Goal: Task Accomplishment & Management: Complete application form

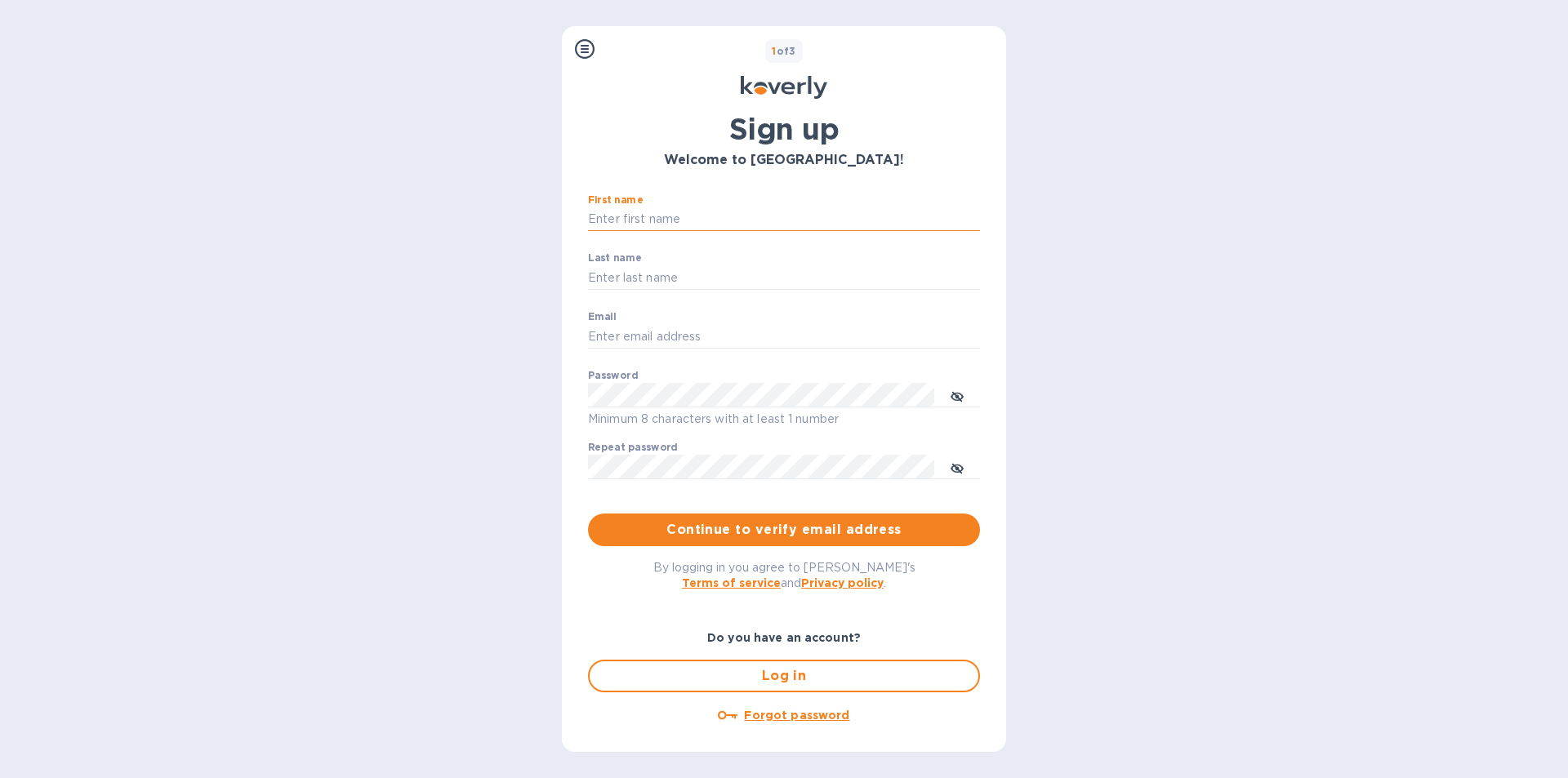
click at [645, 220] on input "First name" at bounding box center [784, 220] width 392 height 25
type input "VELSAMY"
click at [659, 281] on input "Last name" at bounding box center [784, 278] width 392 height 25
type input "[PERSON_NAME]"
click at [664, 342] on input "Email" at bounding box center [784, 337] width 392 height 25
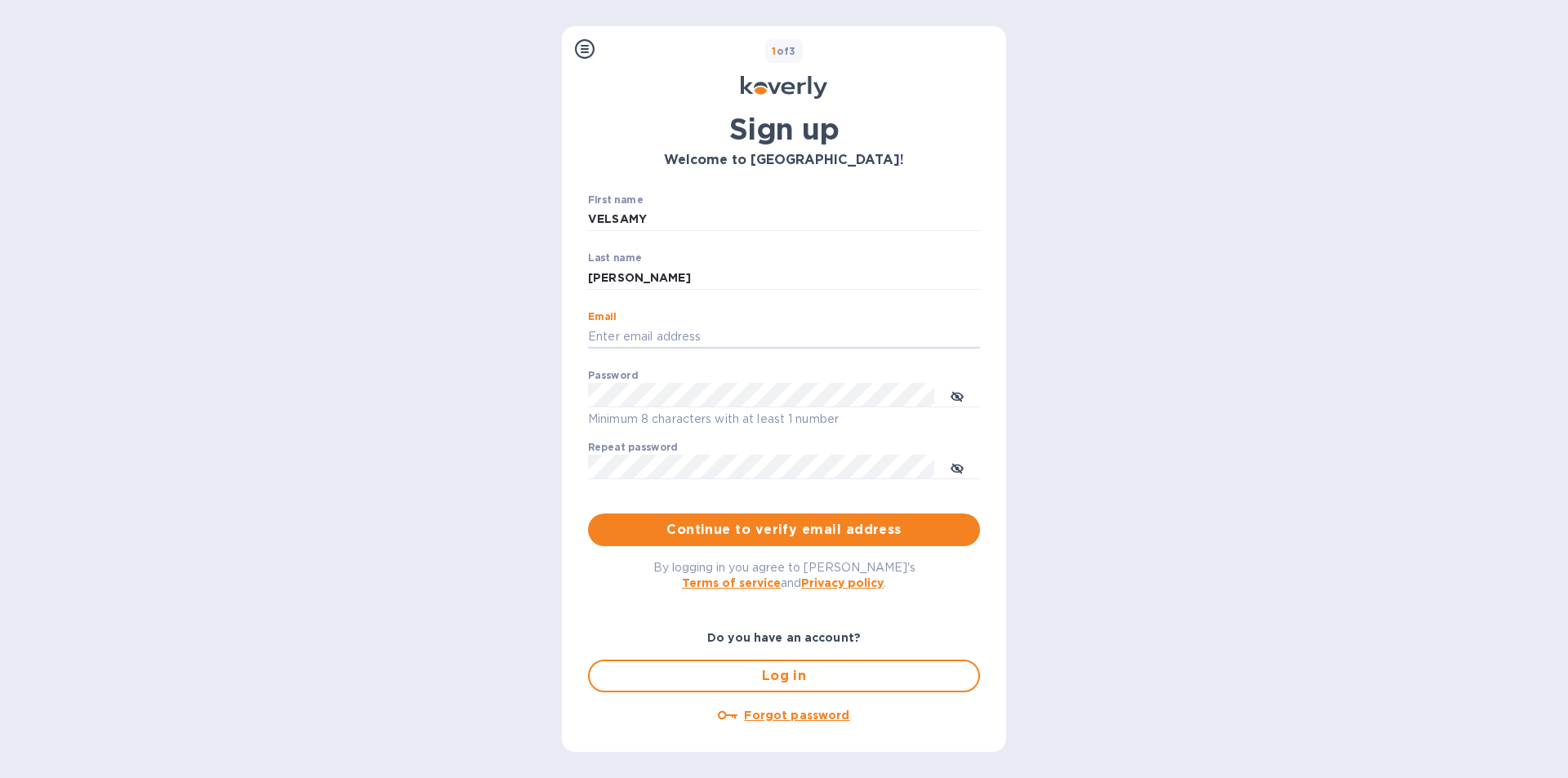
type input "[EMAIL_ADDRESS][DOMAIN_NAME]"
click at [755, 530] on span "Continue to verify email address" at bounding box center [784, 531] width 366 height 20
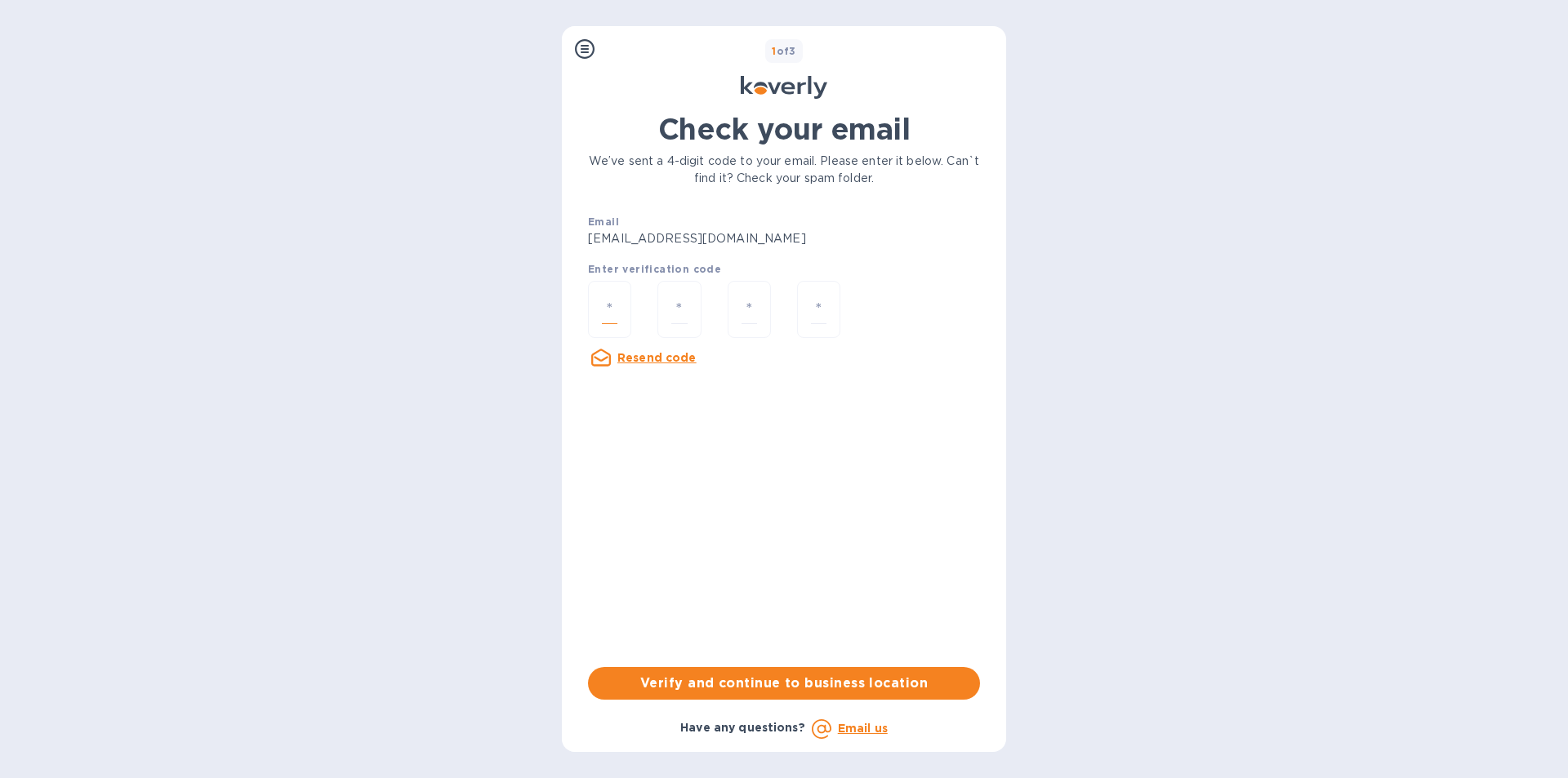
click at [611, 307] on input "number" at bounding box center [609, 310] width 16 height 31
type input "9"
type input "7"
type input "8"
type input "6"
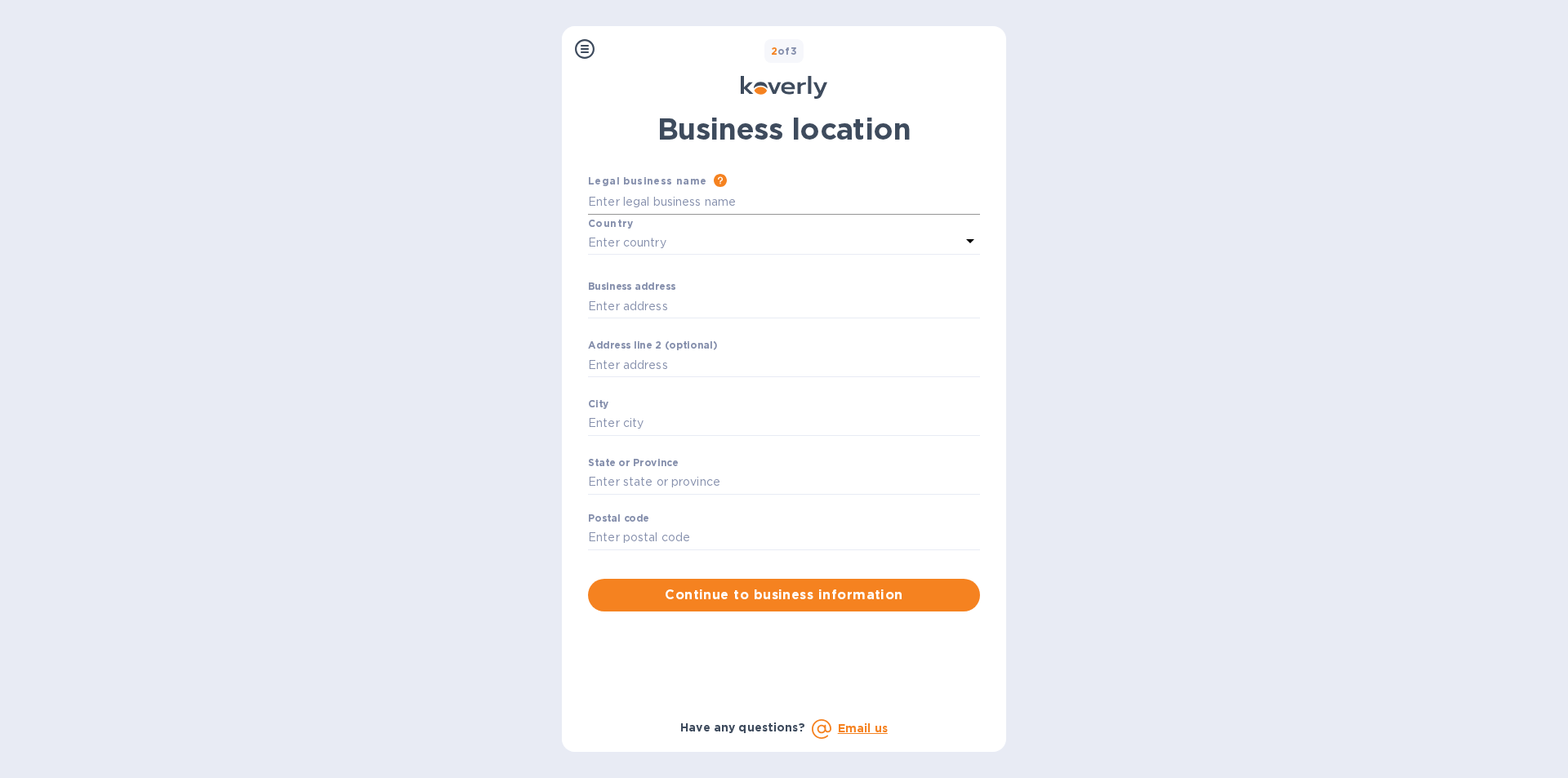
click at [622, 204] on input "Business address" at bounding box center [784, 203] width 392 height 25
type input "Classic Shipping LLC"
click at [619, 239] on p "Enter country" at bounding box center [626, 243] width 79 height 17
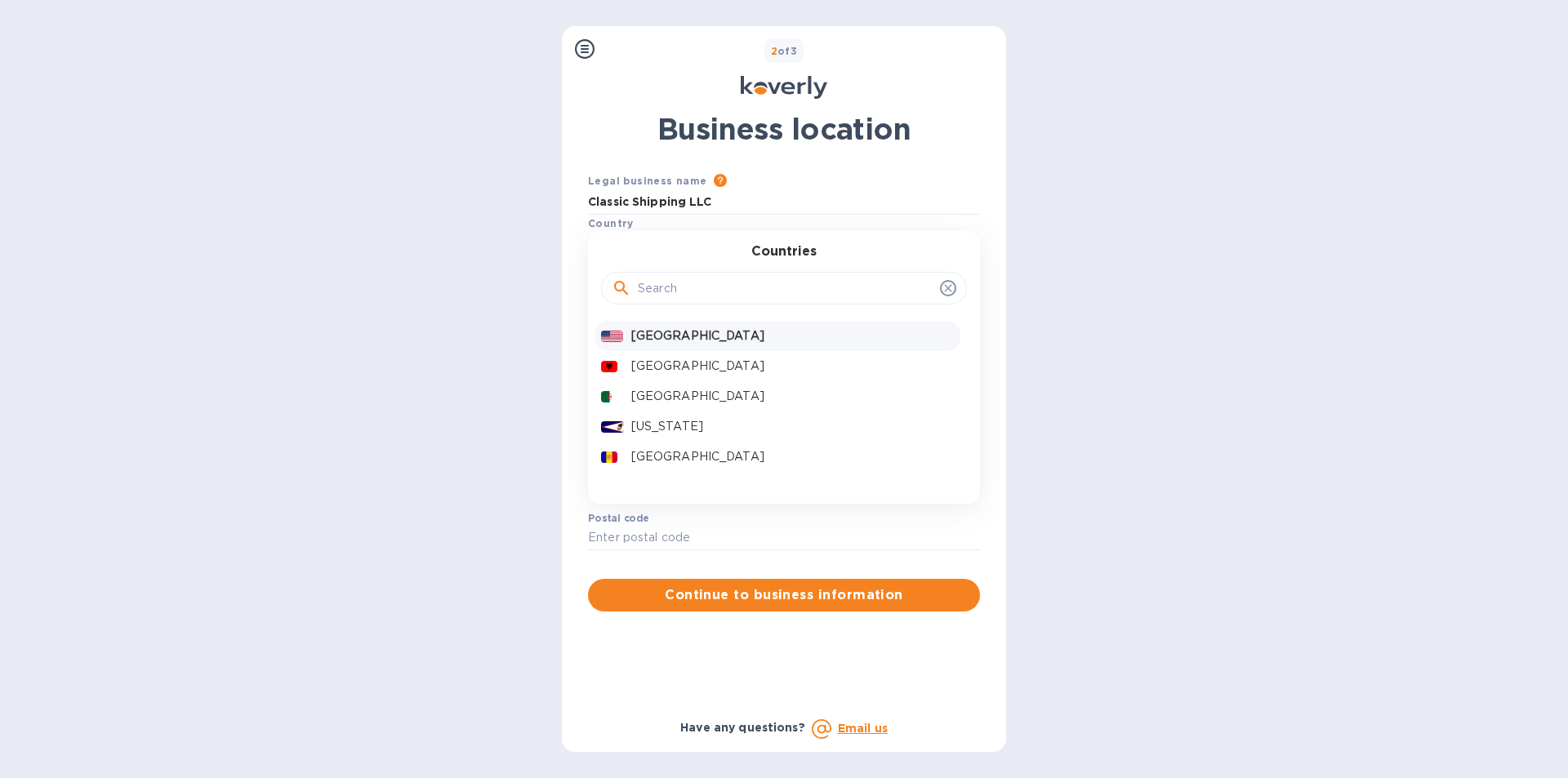
click at [671, 333] on p "[GEOGRAPHIC_DATA]" at bounding box center [793, 336] width 323 height 17
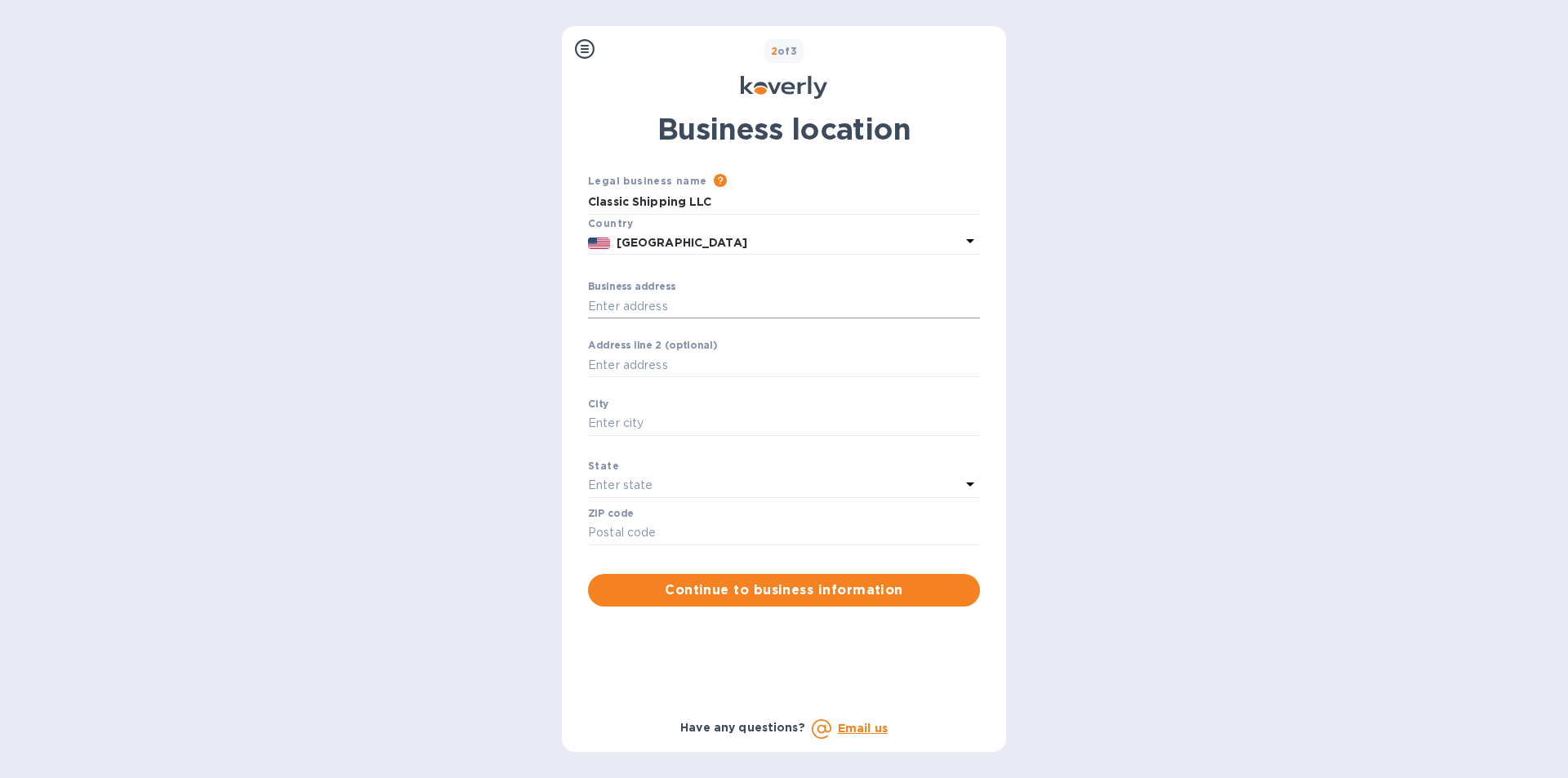
click at [631, 301] on input "Business address" at bounding box center [784, 306] width 392 height 25
type input "[STREET_ADDRESS][PERSON_NAME]"
type input "[GEOGRAPHIC_DATA]"
type input "78550"
click at [616, 367] on input "Business address" at bounding box center [784, 365] width 392 height 25
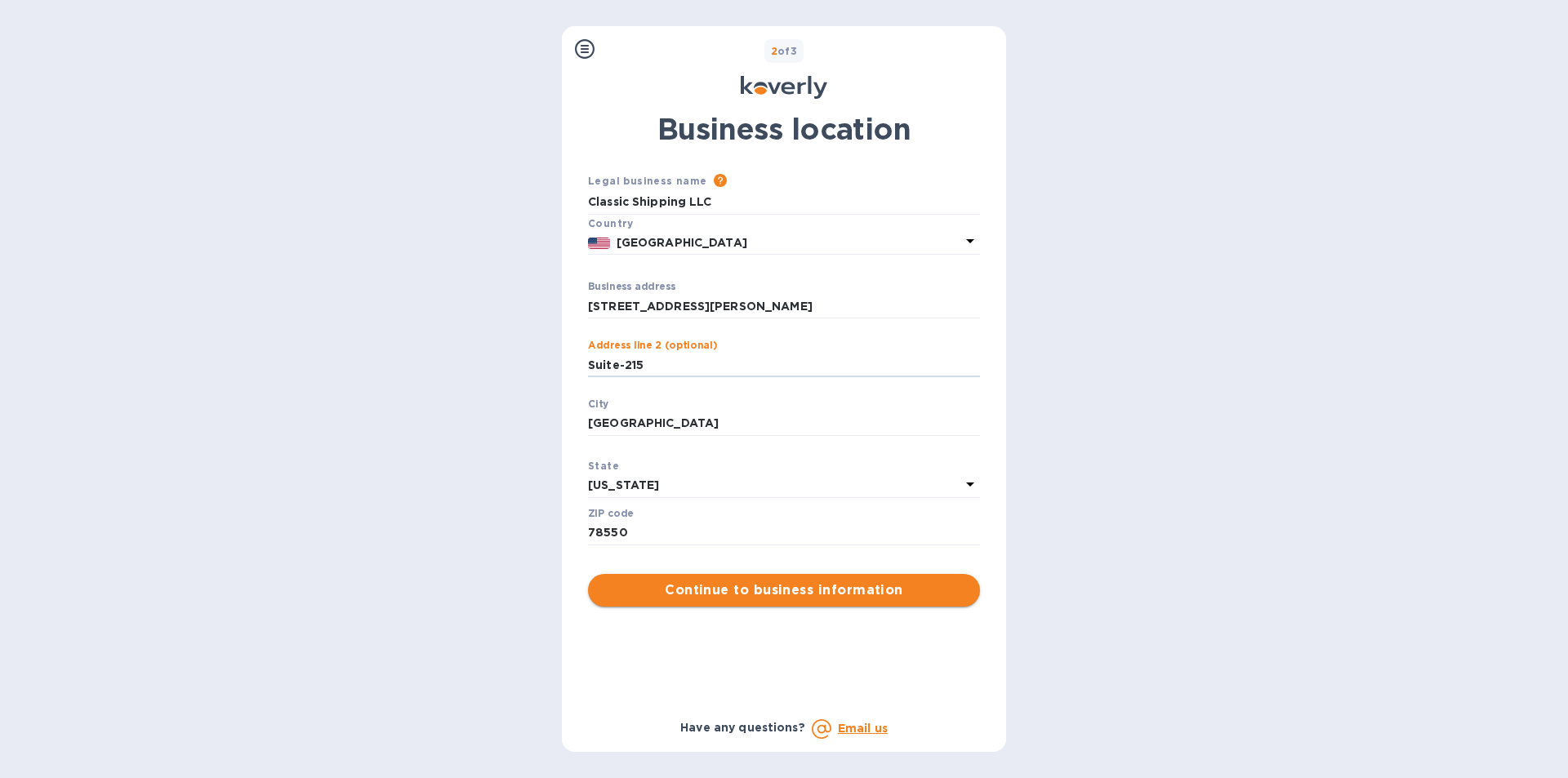
type input "Suite-215"
click at [765, 586] on span "Continue to business information" at bounding box center [784, 591] width 366 height 20
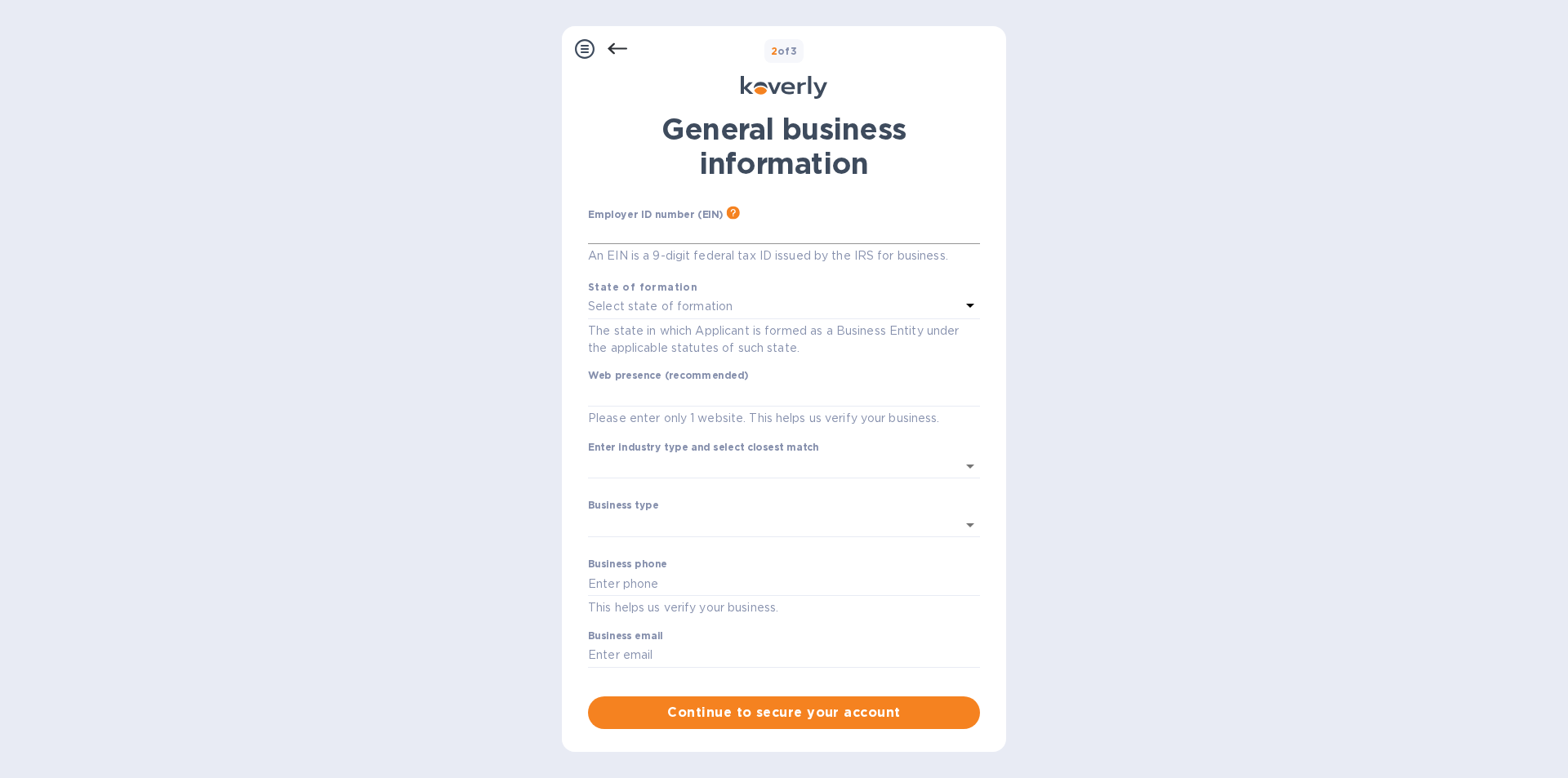
click at [624, 228] on input "text" at bounding box center [784, 232] width 392 height 25
type input "***91"
click at [779, 310] on div "Select state of formation" at bounding box center [774, 307] width 372 height 23
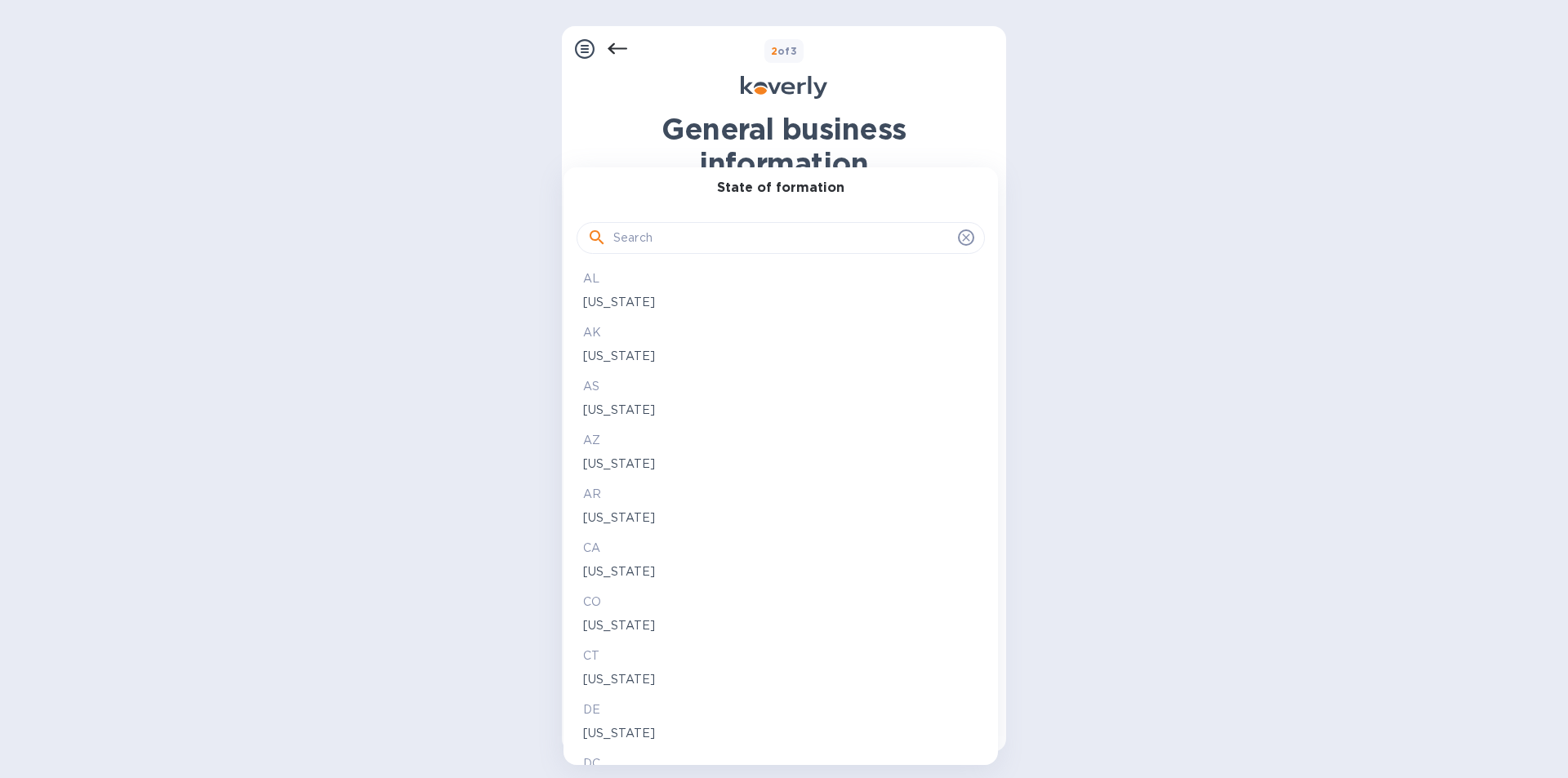
click at [716, 234] on input "text" at bounding box center [782, 238] width 338 height 25
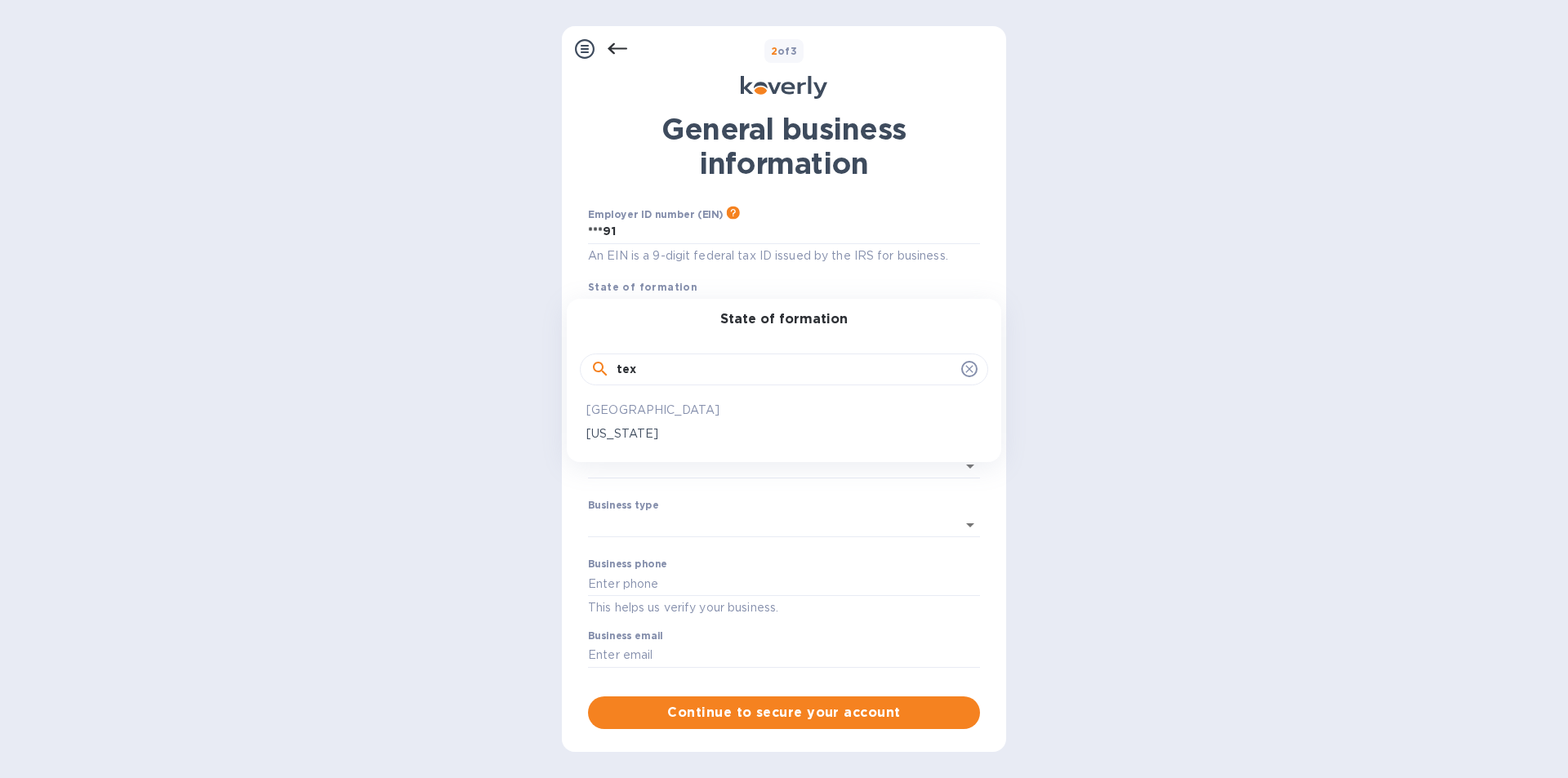
type input "tex"
click at [604, 431] on p "[US_STATE]" at bounding box center [784, 434] width 396 height 17
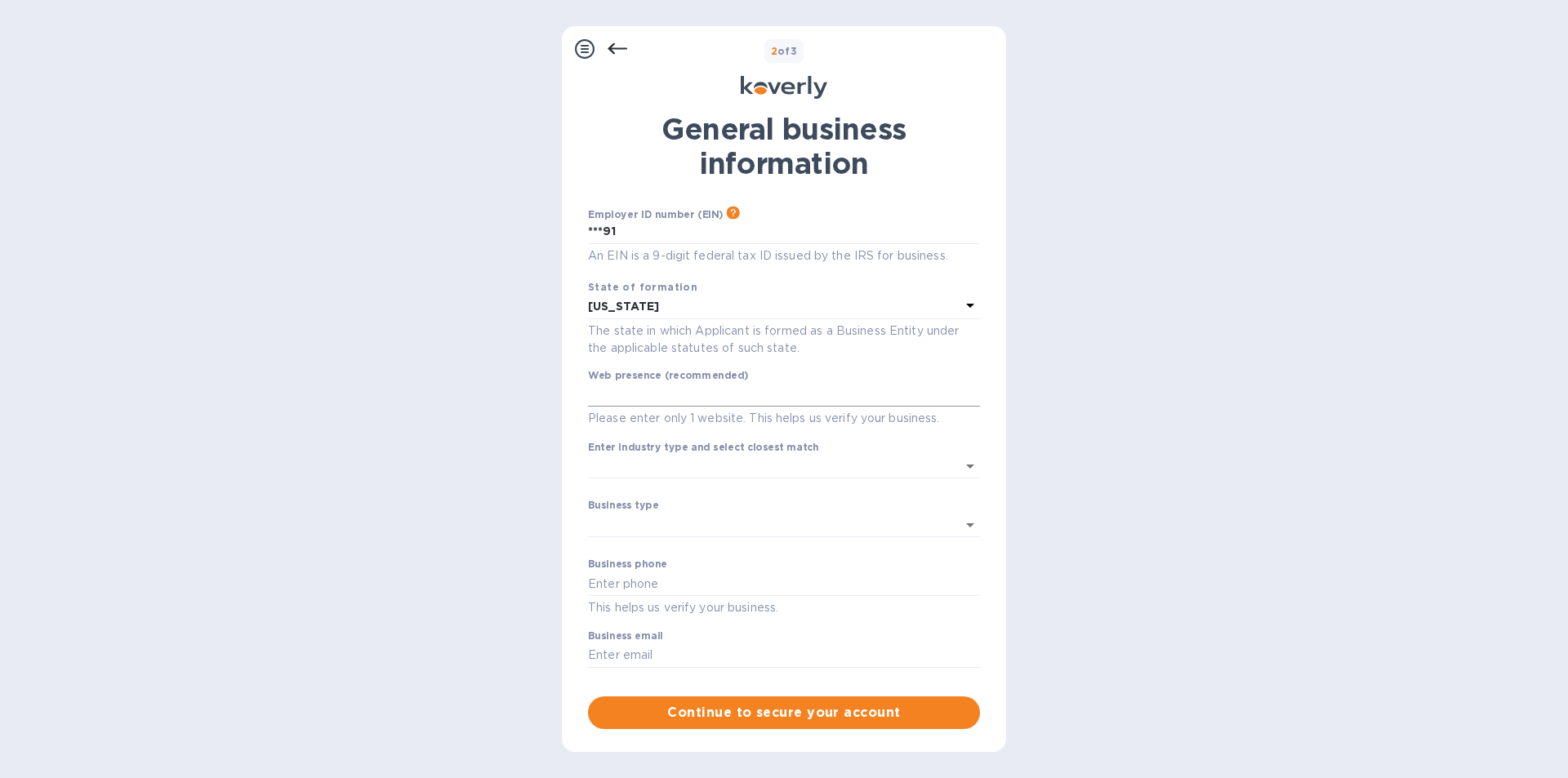
click at [686, 389] on input "text" at bounding box center [784, 396] width 392 height 25
type input "[DOMAIN_NAME]"
click at [664, 468] on input "Enter industry type and select closest match" at bounding box center [760, 467] width 346 height 24
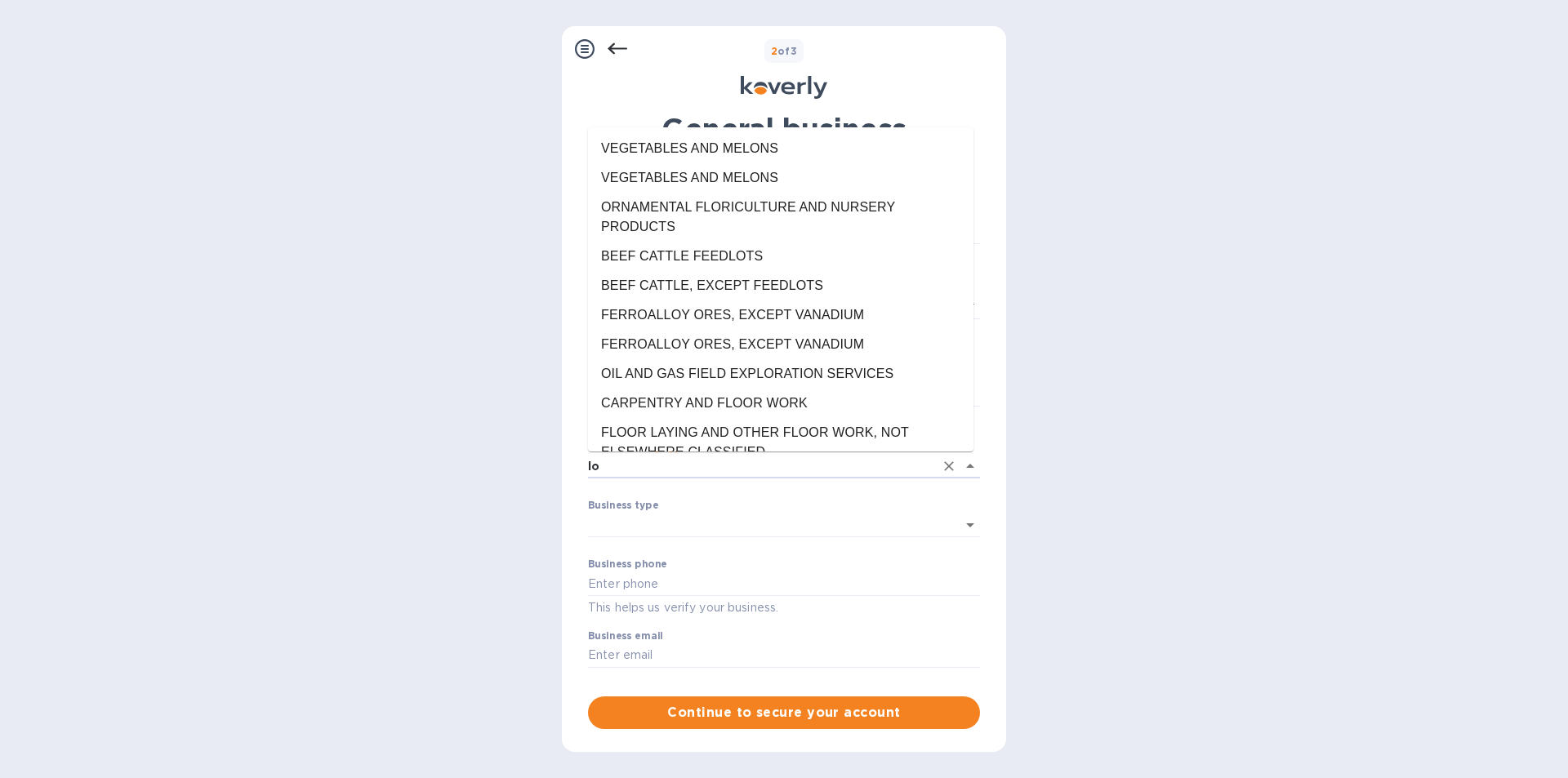
type input "l"
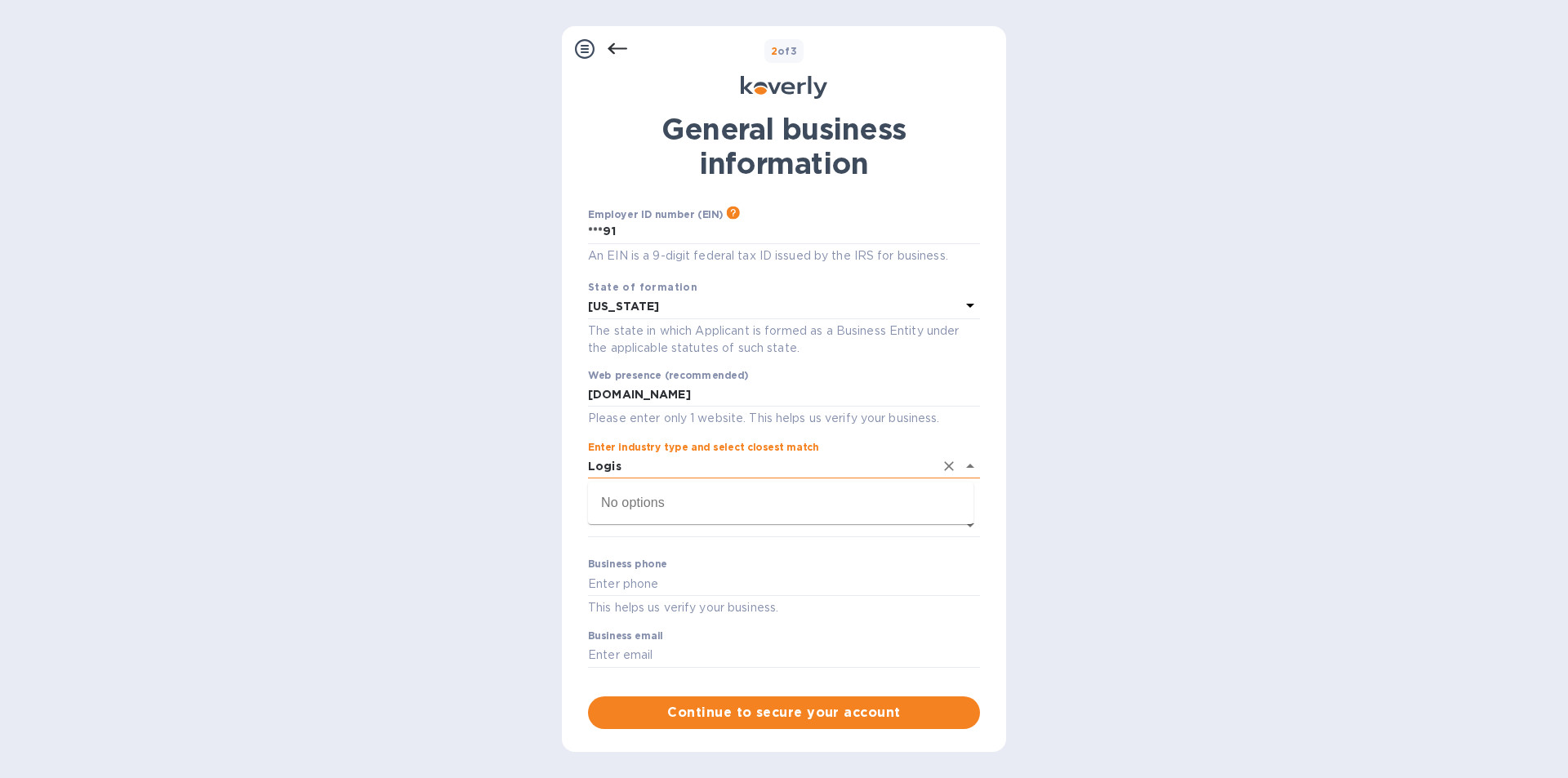
click at [651, 469] on input "Logis" at bounding box center [760, 467] width 346 height 24
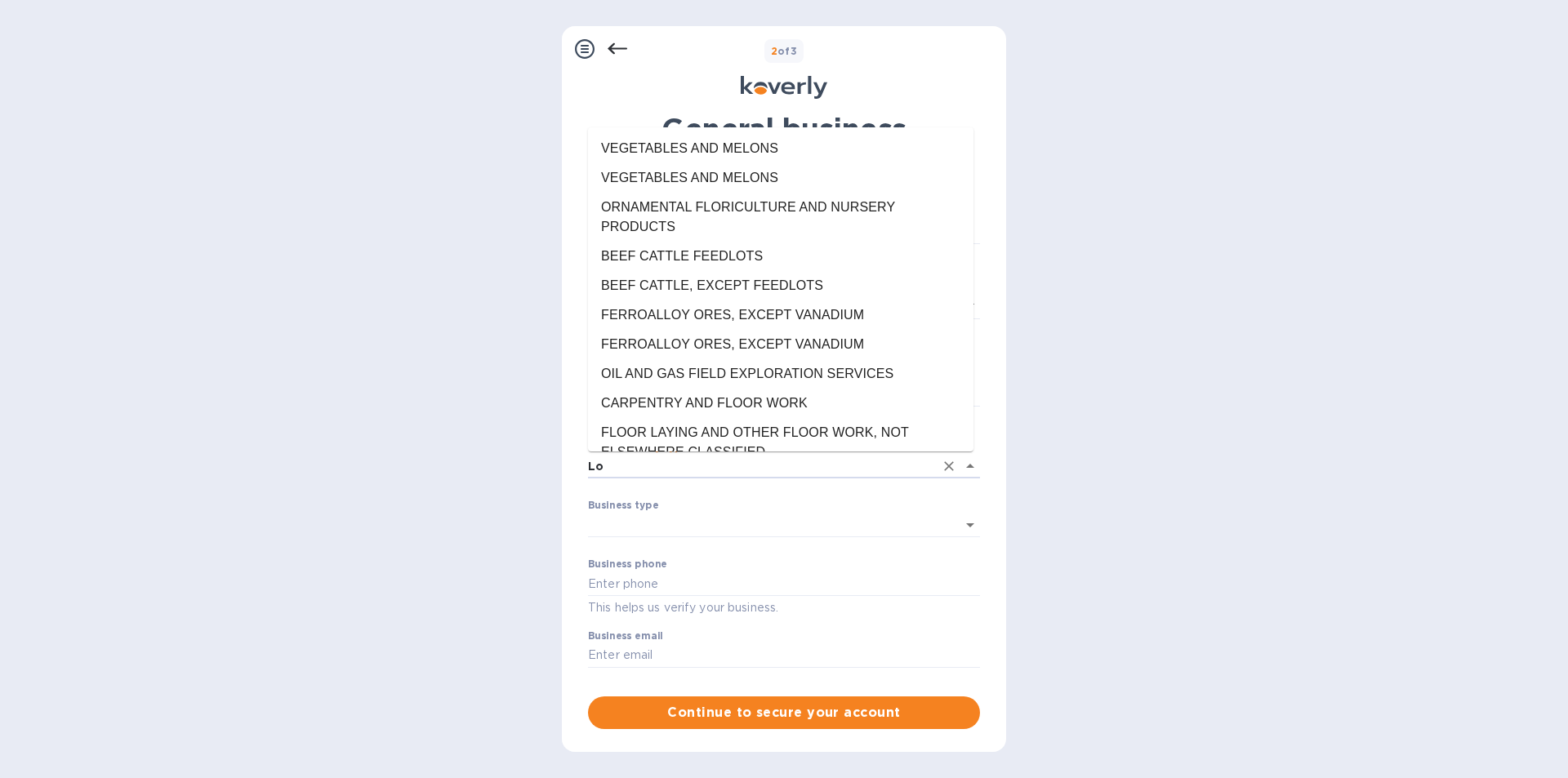
type input "L"
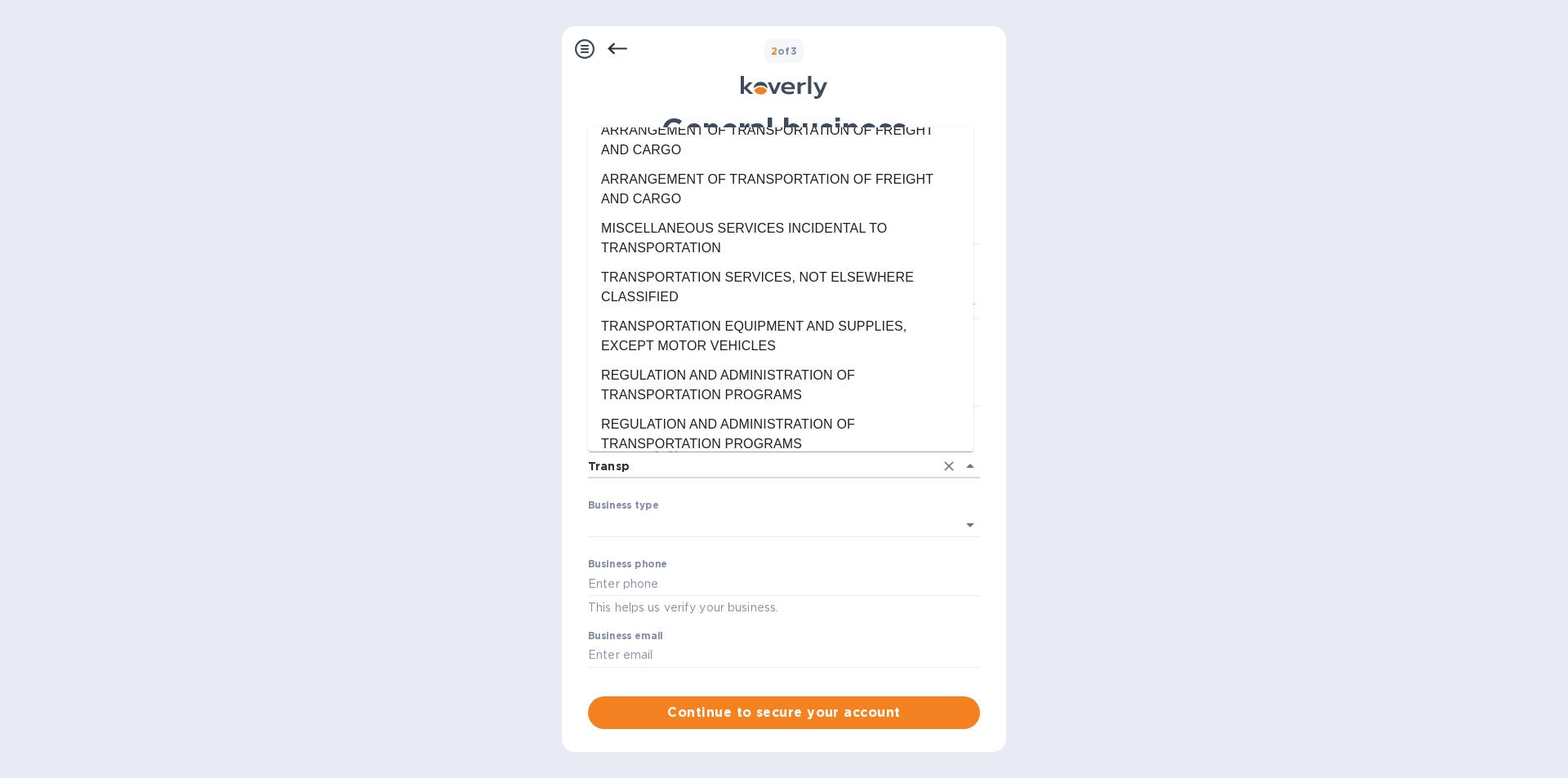
scroll to position [1345, 0]
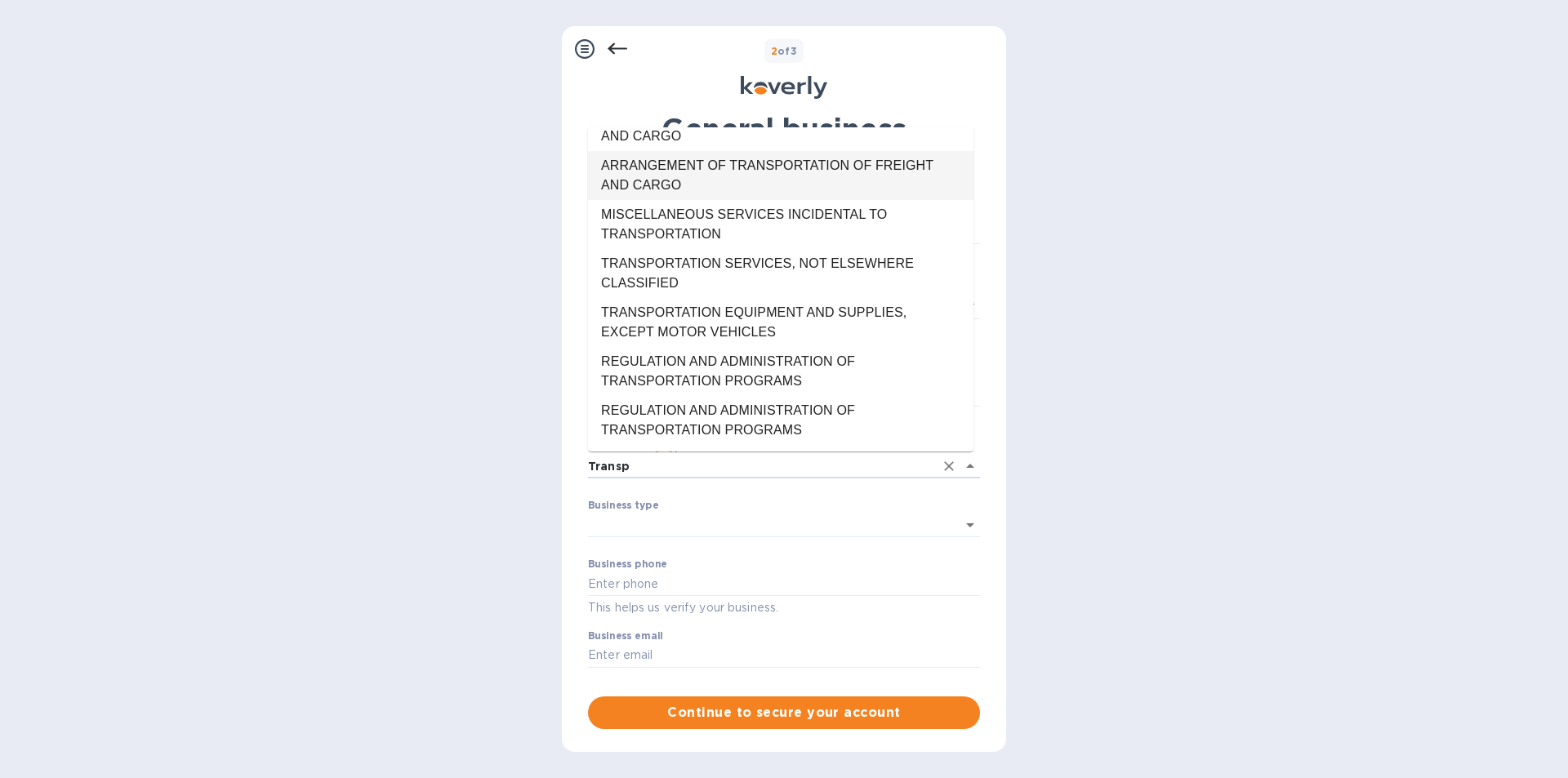
click at [665, 174] on li "ARRANGEMENT OF TRANSPORTATION OF FREIGHT AND CARGO" at bounding box center [780, 175] width 386 height 49
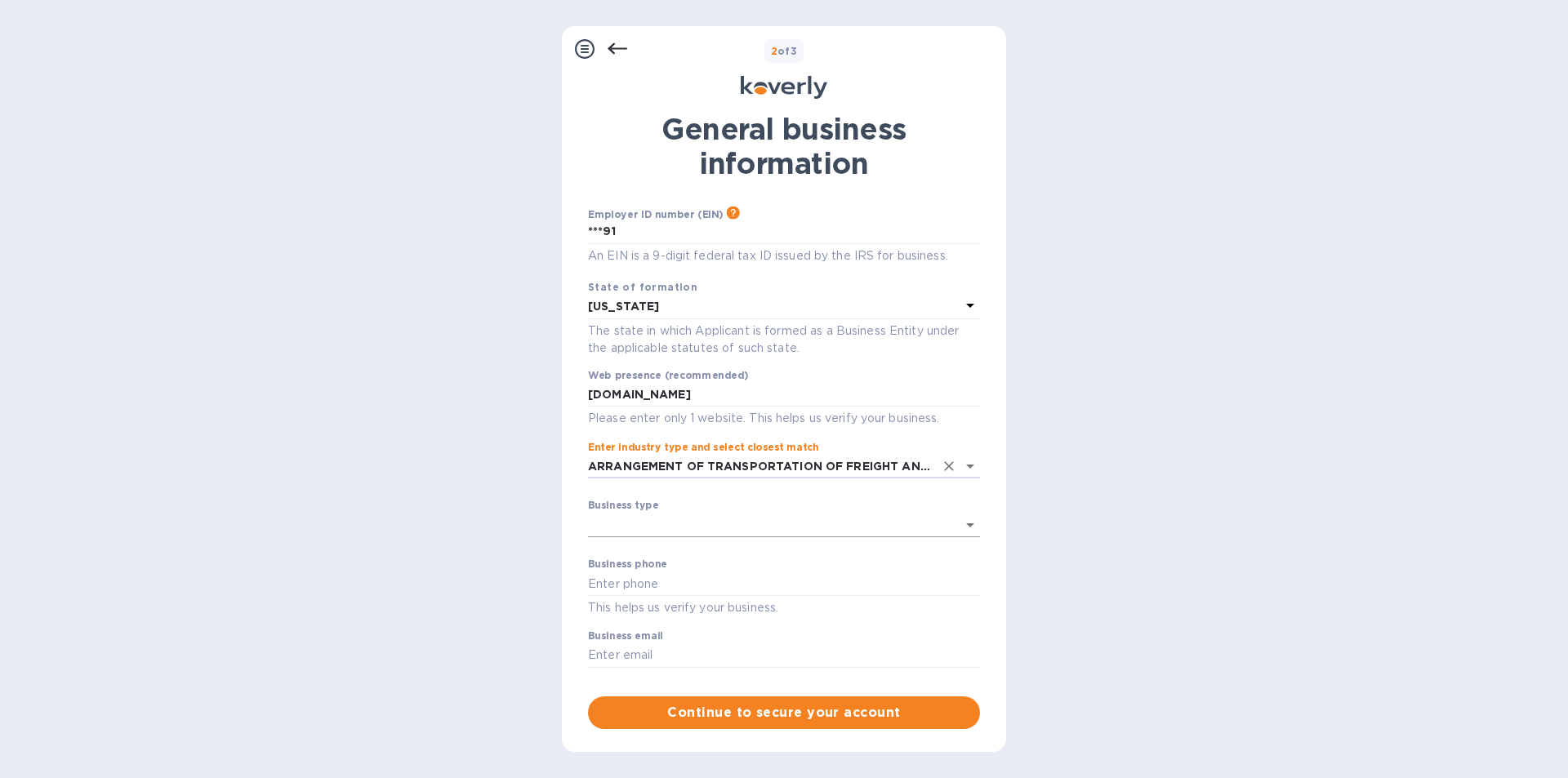
type input "ARRANGEMENT OF TRANSPORTATION OF FREIGHT AND CARGO"
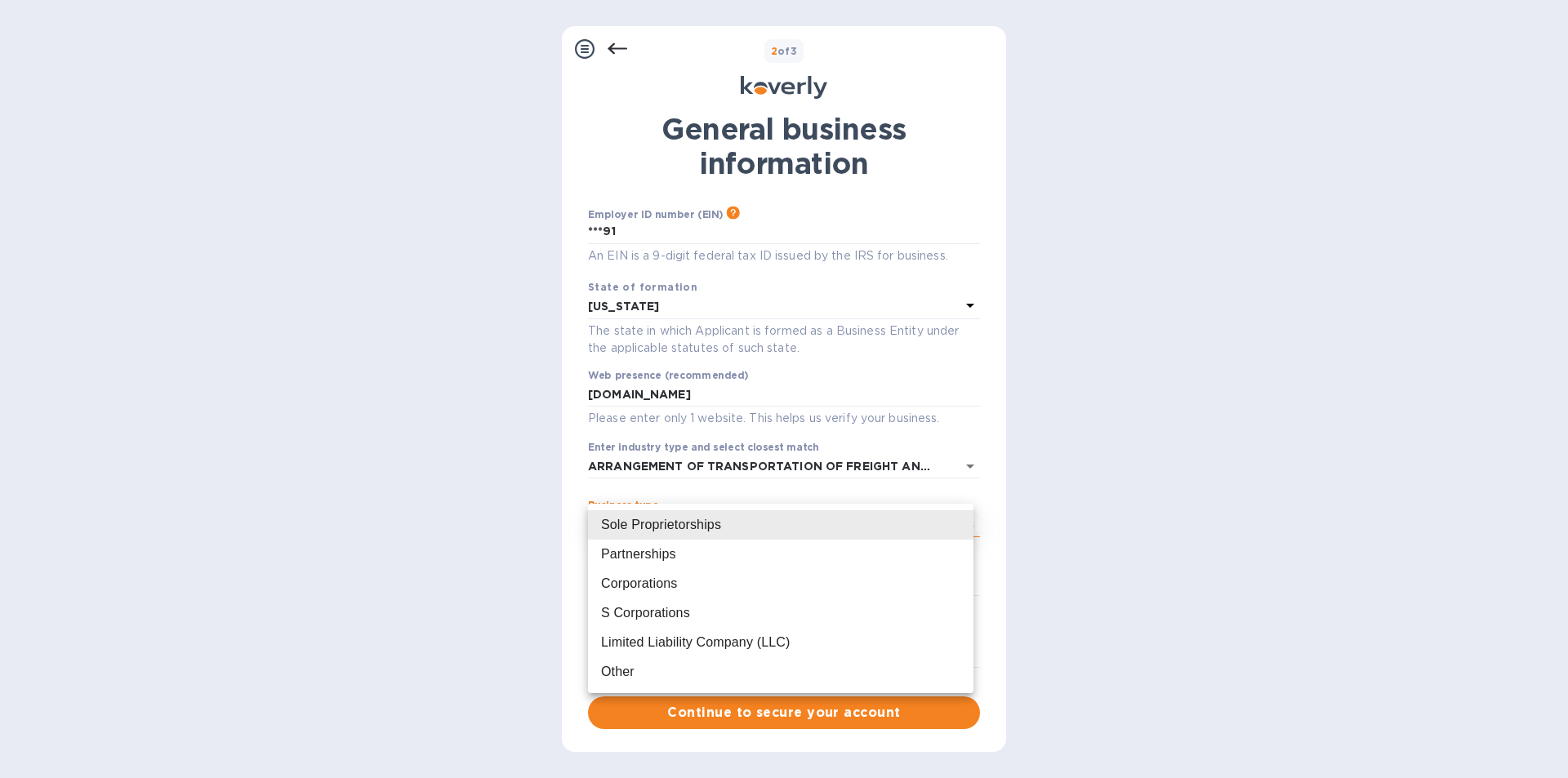
click at [683, 523] on body "Sign up with Koverly Steps Koverly account Business information Secure your acc…" at bounding box center [784, 389] width 1568 height 778
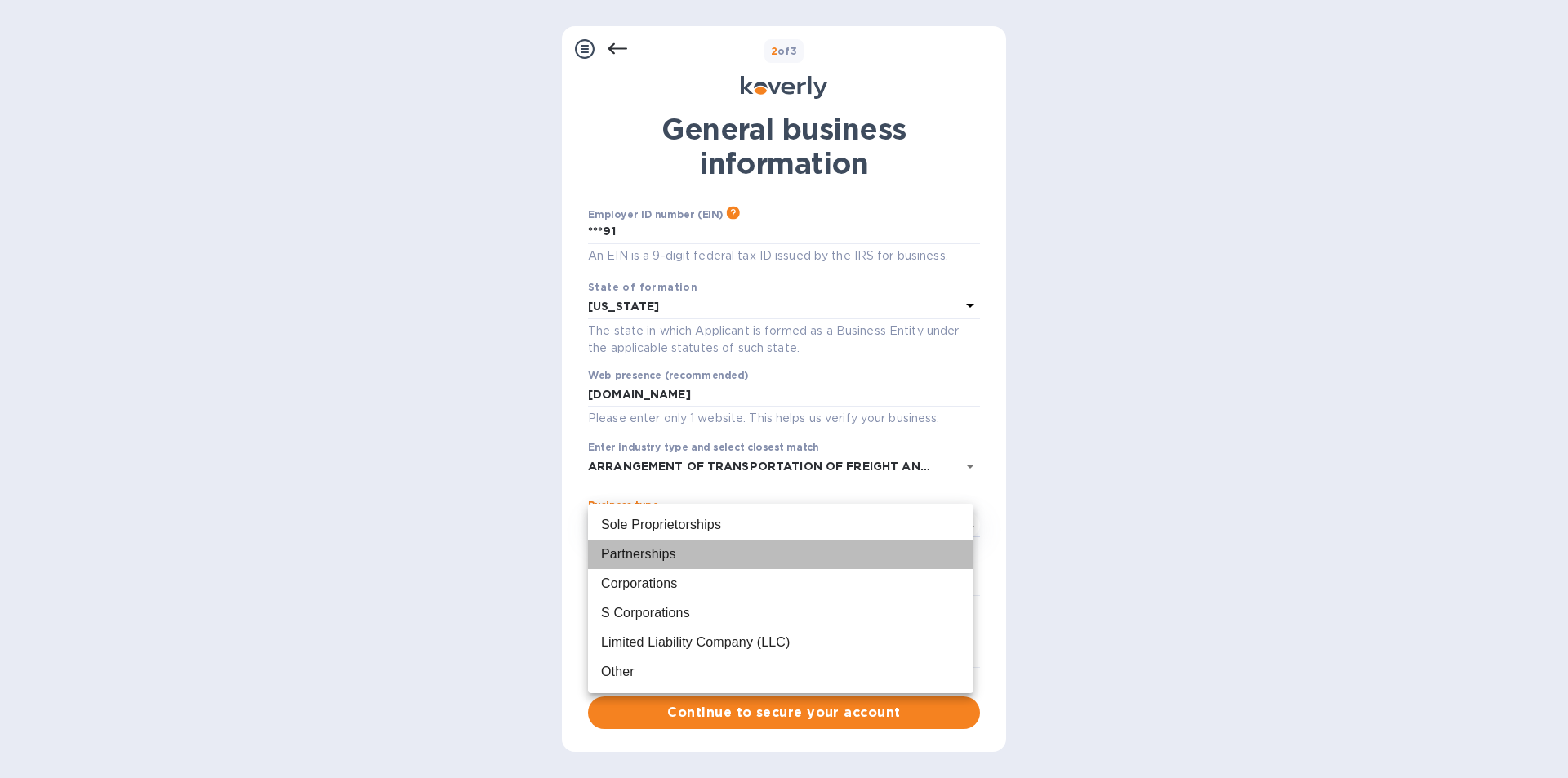
click at [669, 559] on div "Partnerships" at bounding box center [638, 555] width 75 height 20
type input "Partnerships"
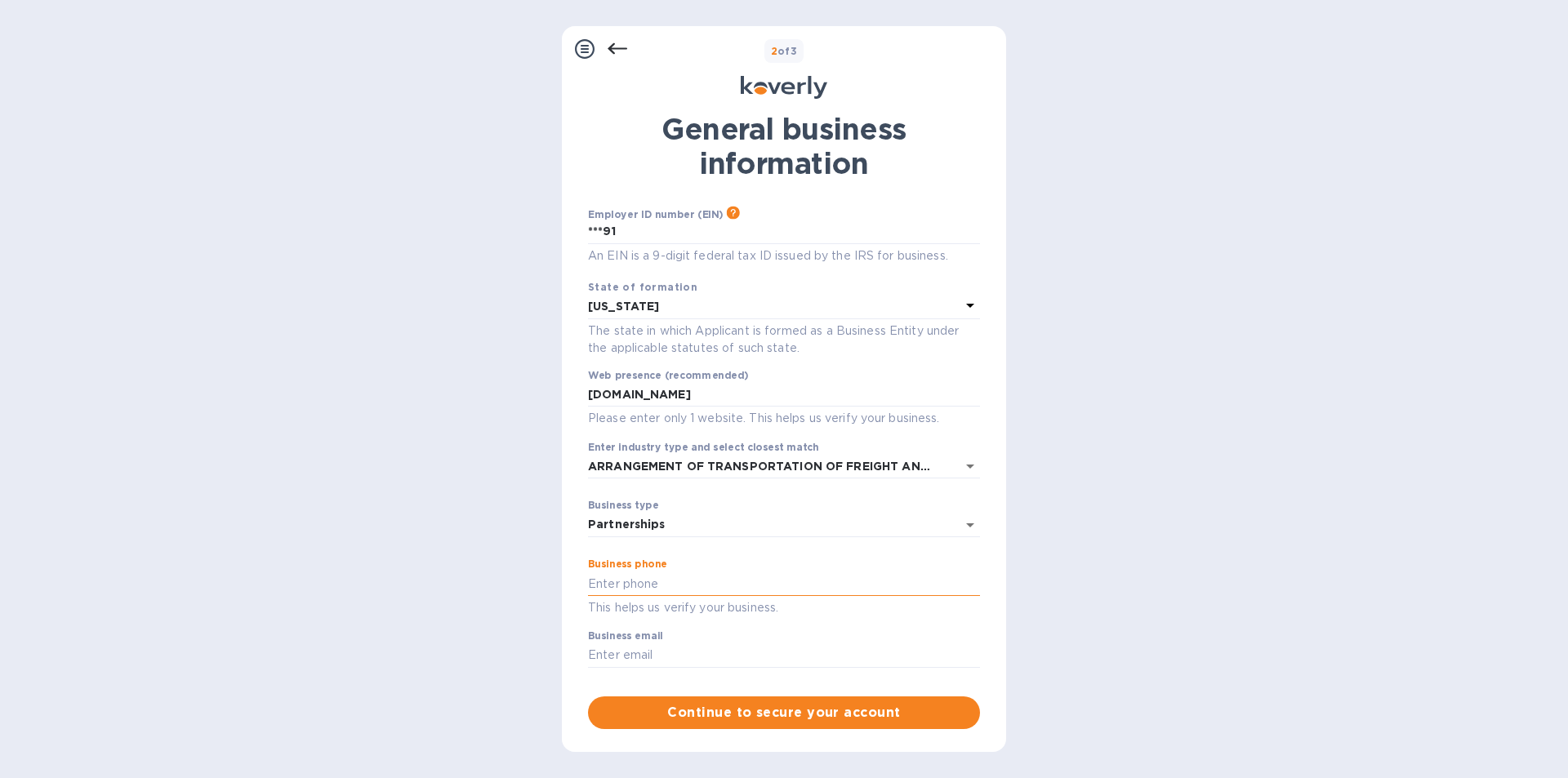
click at [642, 587] on input "text" at bounding box center [784, 584] width 392 height 25
type input "9564950690"
click at [646, 662] on input "text" at bounding box center [784, 656] width 392 height 25
type input "[EMAIL_ADDRESS][DOMAIN_NAME]"
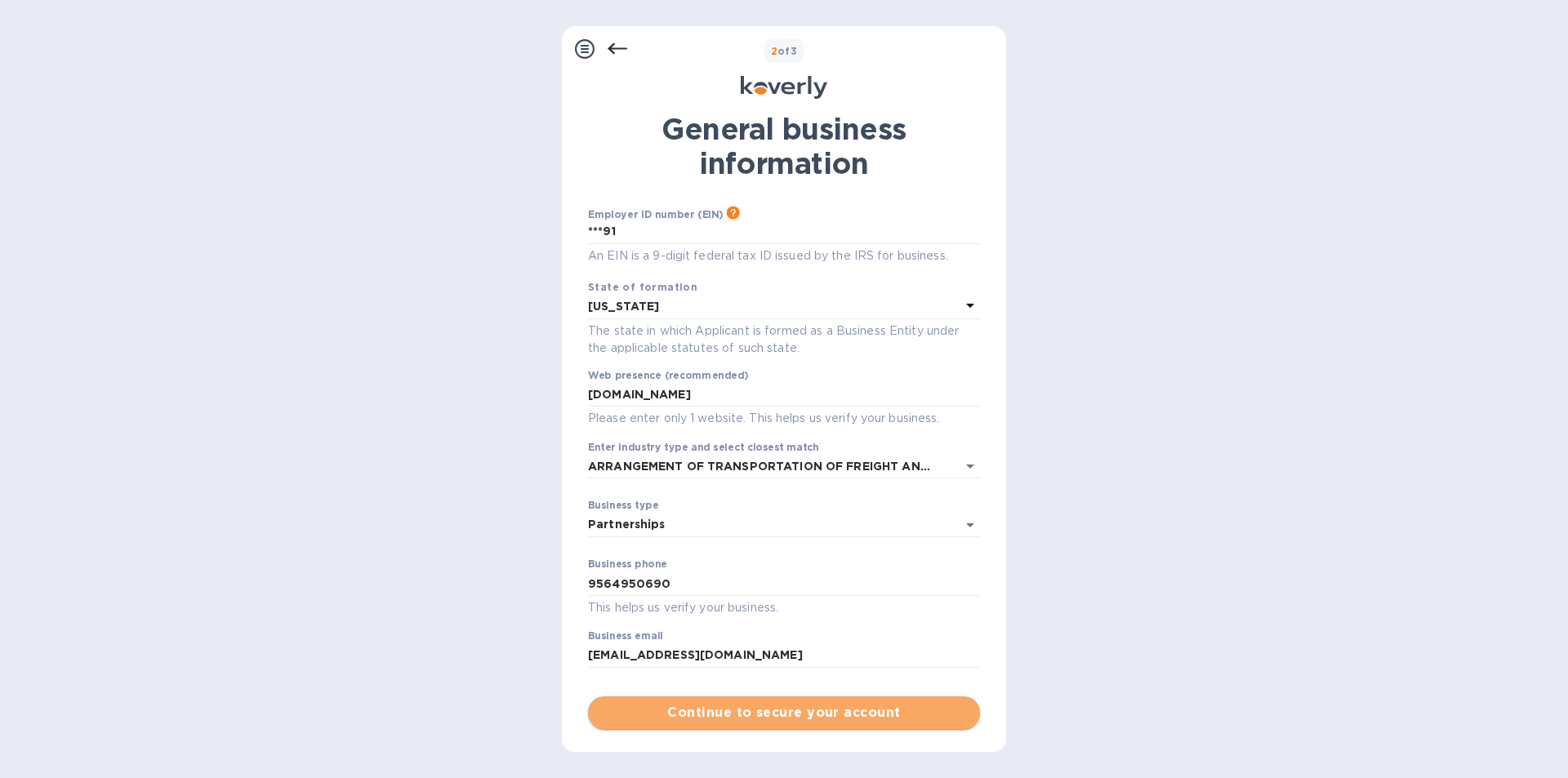
click at [786, 713] on span "Continue to secure your account" at bounding box center [784, 713] width 366 height 20
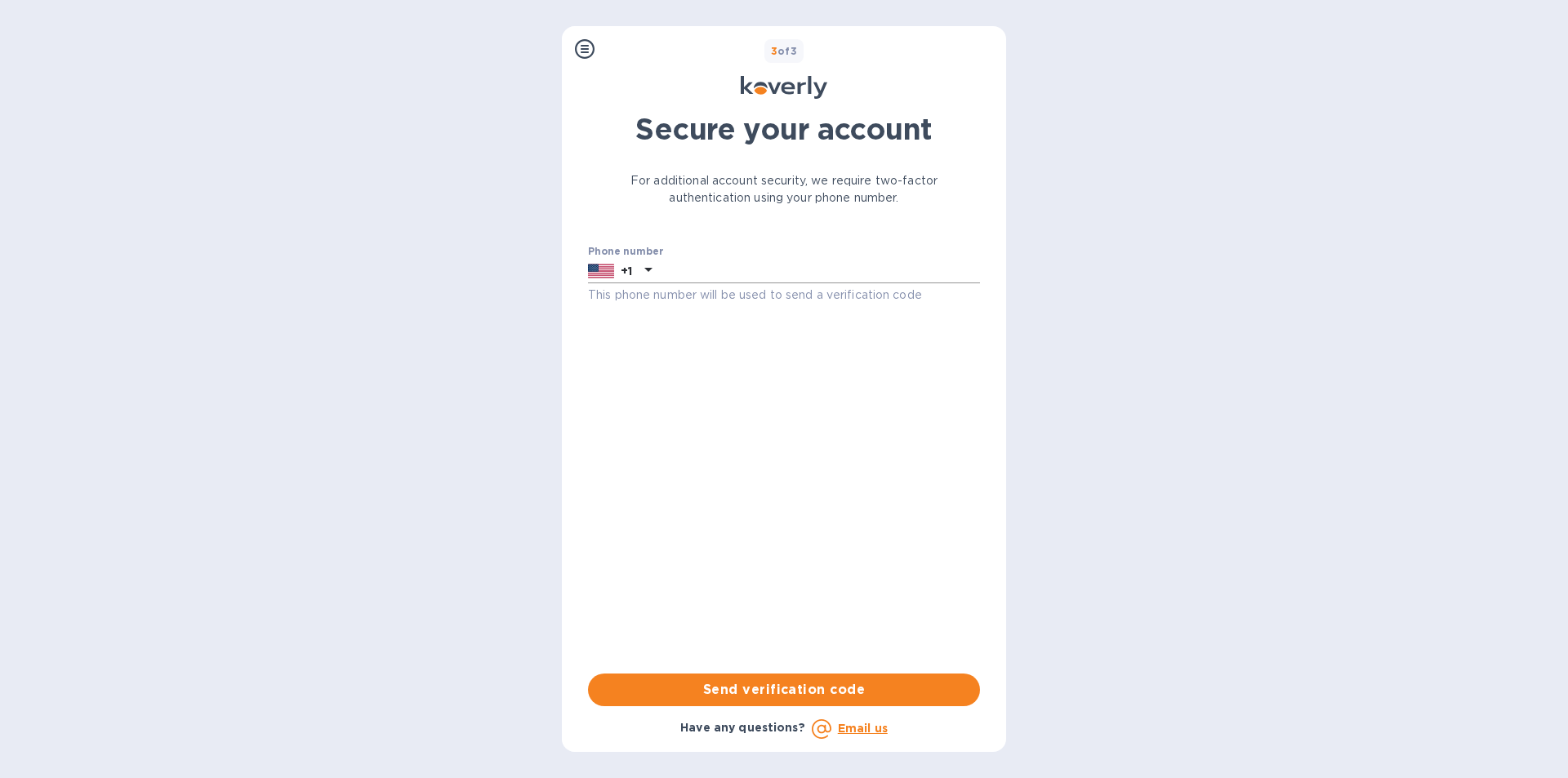
click at [692, 264] on input "text" at bounding box center [818, 271] width 322 height 25
type input "9564950690"
click at [741, 684] on span "Send verification code" at bounding box center [784, 690] width 366 height 20
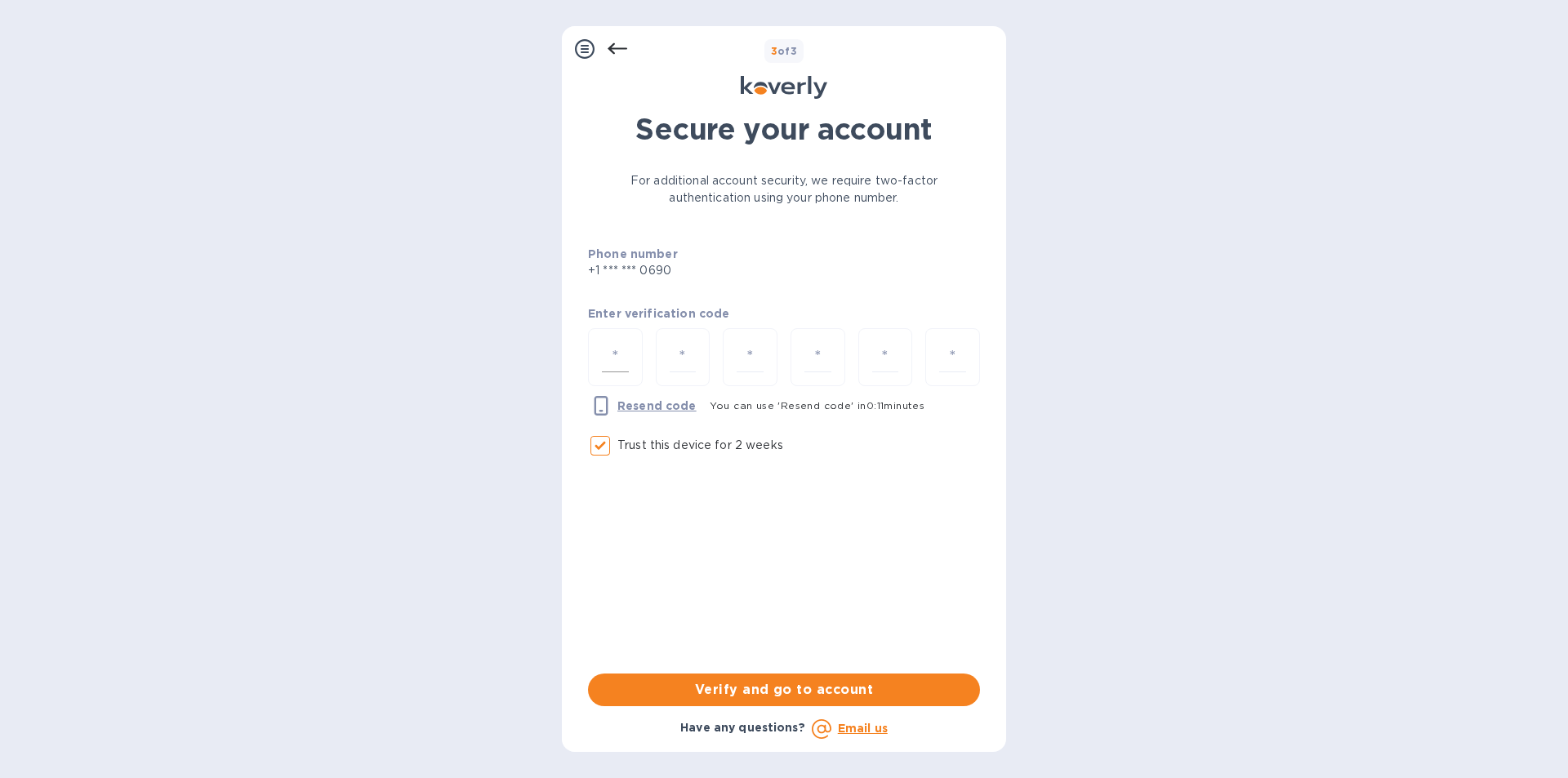
click at [616, 350] on input "number" at bounding box center [615, 357] width 27 height 31
type input "6"
type input "3"
type input "7"
type input "3"
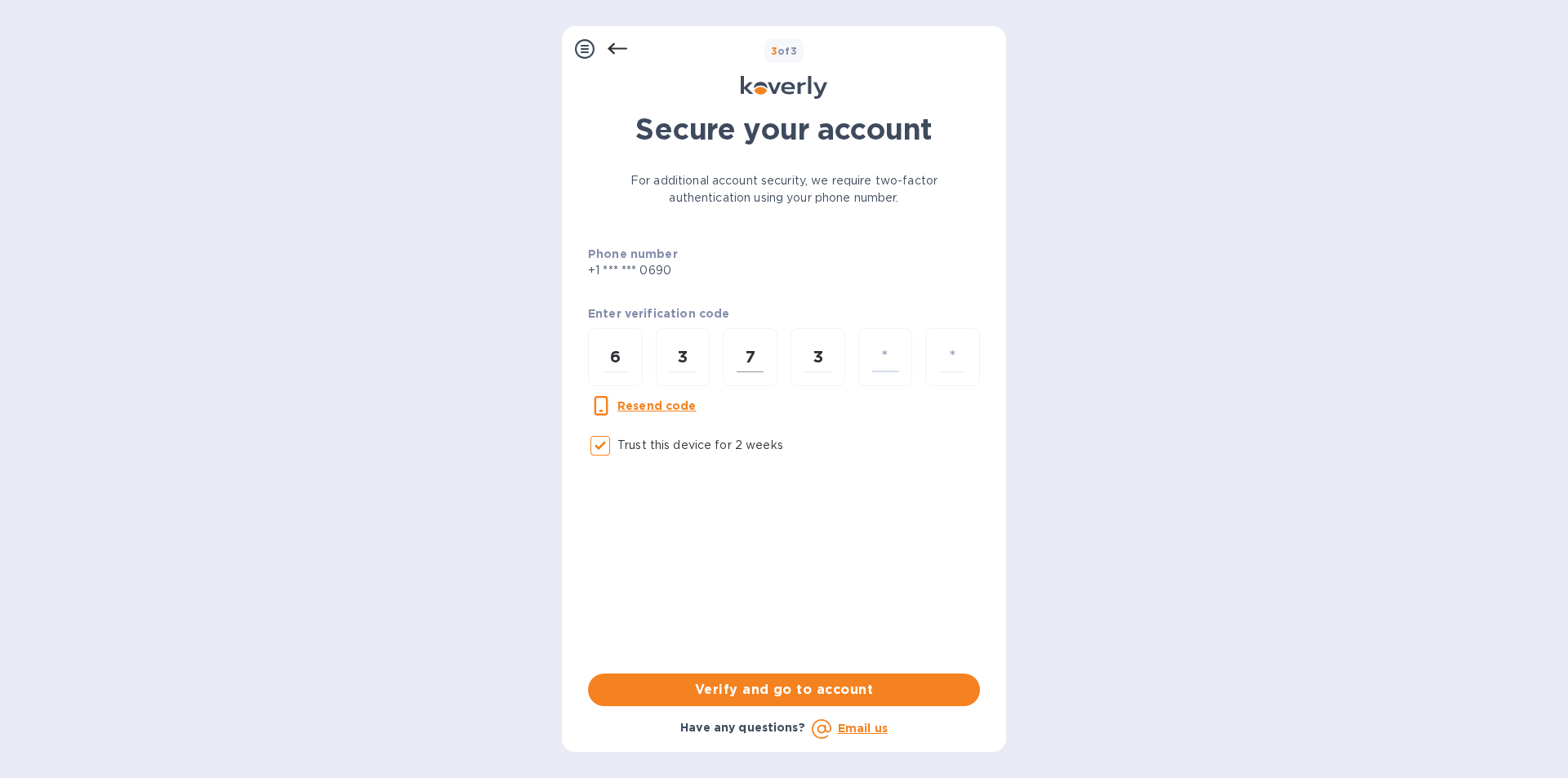
type input "6"
type input "5"
